Goal: Find specific page/section: Locate a particular part of the current website

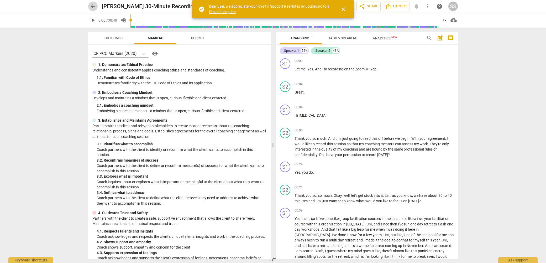
click at [92, 5] on span "arrow_back" at bounding box center [93, 6] width 6 height 6
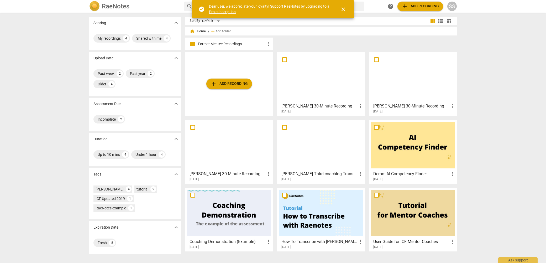
click at [414, 69] on div at bounding box center [413, 77] width 84 height 46
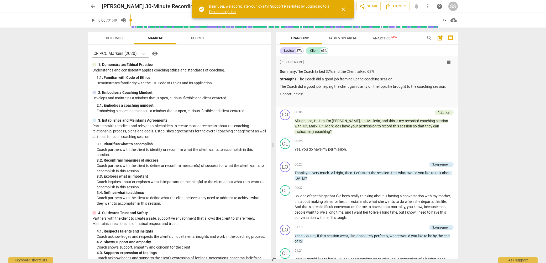
click at [495, 71] on div "arrow_back [PERSON_NAME] 30-Minute Recording edit star Assessment auto_fix_high…" at bounding box center [273, 131] width 546 height 263
click at [198, 39] on span "Scores" at bounding box center [197, 38] width 13 height 4
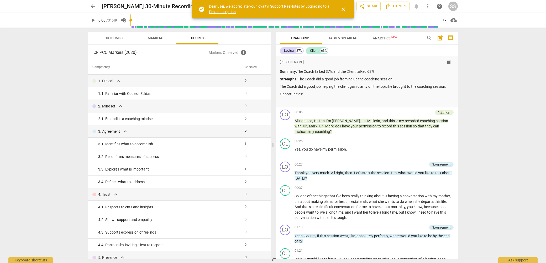
click at [154, 36] on span "Markers" at bounding box center [155, 38] width 15 height 4
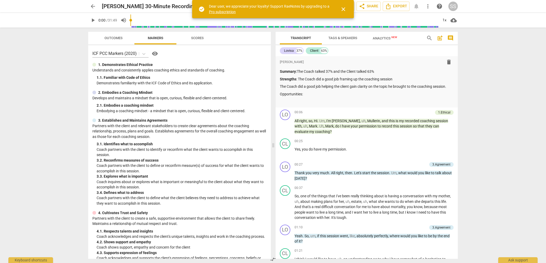
click at [193, 39] on span "Scores" at bounding box center [197, 38] width 13 height 4
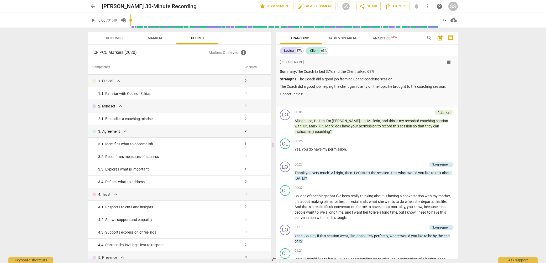
click at [230, 53] on p "Markers Observed : info" at bounding box center [238, 52] width 58 height 6
click at [244, 53] on span "info" at bounding box center [243, 52] width 6 height 6
click at [183, 62] on th "Competency" at bounding box center [165, 67] width 154 height 15
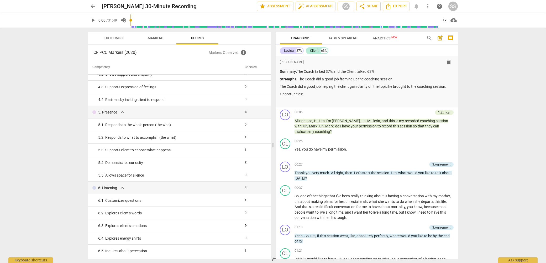
scroll to position [163, 0]
